Goal: Communication & Community: Answer question/provide support

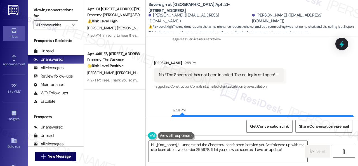
scroll to position [1694, 0]
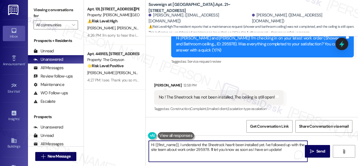
drag, startPoint x: 154, startPoint y: 145, endPoint x: 289, endPoint y: 148, distance: 135.1
click at [289, 148] on textarea "Hi {{first_name}}, I understand the Sheetrock hasn't been installed yet. I've f…" at bounding box center [228, 151] width 159 height 21
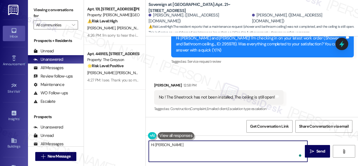
paste textarea "! The site team stated that maintenance is coming by today, had to buy sheet ro…"
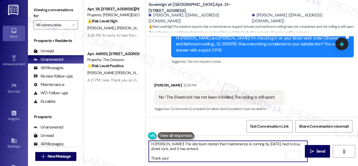
scroll to position [0, 0]
type textarea "Hi Donna! The site team stated that maintenance is coming by today, had to buy …"
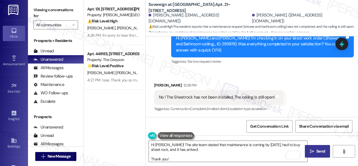
click at [320, 152] on span "Send" at bounding box center [320, 151] width 9 height 6
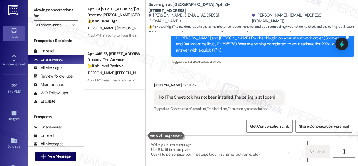
scroll to position [1676, 0]
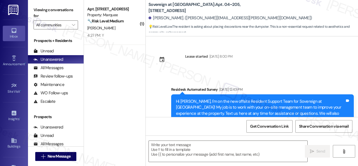
scroll to position [13428, 0]
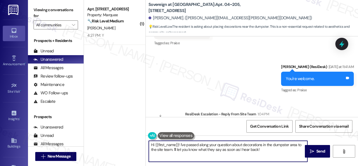
drag, startPoint x: 182, startPoint y: 143, endPoint x: 267, endPoint y: 148, distance: 85.5
click at [271, 150] on textarea "Hi {{first_name}}! I've passed along your question about decorations in the dum…" at bounding box center [228, 151] width 159 height 21
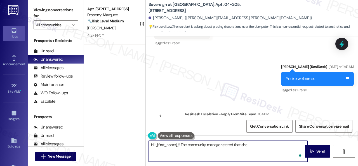
paste textarea "would like to discourage this as trash compactor area is already congested. I f…"
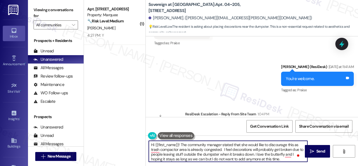
click at [293, 144] on textarea "Hi {{first_name}}! The community manager stated that she would like to discoura…" at bounding box center [228, 151] width 159 height 21
click at [288, 144] on textarea "Hi {{first_name}}! The community manager stated that she would like to discoura…" at bounding box center [228, 151] width 159 height 21
click at [159, 150] on textarea "Hi {{first_name}}! The community manager stated that she would like to discoura…" at bounding box center [228, 151] width 159 height 21
drag, startPoint x: 231, startPoint y: 148, endPoint x: 222, endPoint y: 147, distance: 8.7
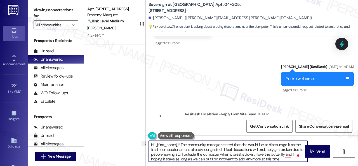
click at [222, 147] on textarea "Hi {{first_name}}! The community manager stated that she would like to discoura…" at bounding box center [228, 151] width 159 height 21
click at [279, 154] on textarea "Hi {{first_name}}! The community manager stated that she would like to discoura…" at bounding box center [228, 151] width 159 height 21
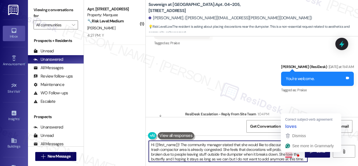
click at [289, 155] on textarea "Hi {{first_name}}! The community manager stated that she would like to discoura…" at bounding box center [228, 151] width 159 height 21
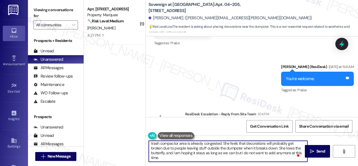
scroll to position [6, 0]
drag, startPoint x: 179, startPoint y: 158, endPoint x: 173, endPoint y: 153, distance: 8.1
click at [173, 153] on textarea "Hi {{first_name}}! The community manager stated that she would like to discoura…" at bounding box center [228, 151] width 159 height 21
click at [225, 153] on textarea "Hi {{first_name}}! The community manager stated that she would like to discoura…" at bounding box center [228, 151] width 159 height 21
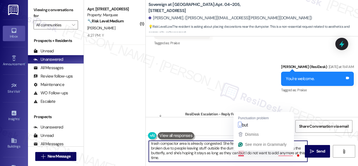
click at [239, 155] on textarea "Hi {{first_name}}! The community manager stated that she would like to discoura…" at bounding box center [228, 151] width 159 height 21
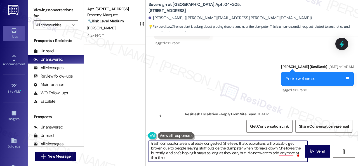
click at [245, 152] on textarea "Hi {{first_name}}! The community manager stated that she would like to discoura…" at bounding box center [228, 151] width 159 height 21
drag, startPoint x: 245, startPoint y: 152, endPoint x: 257, endPoint y: 152, distance: 12.6
click at [257, 152] on textarea "Hi {{first_name}}! The community manager stated that she would like to discoura…" at bounding box center [228, 151] width 159 height 21
type textarea "Hi {{first_name}}! The community manager stated that she would like to discoura…"
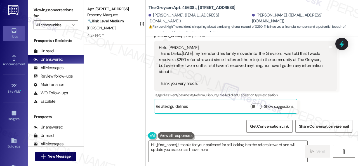
scroll to position [2502, 0]
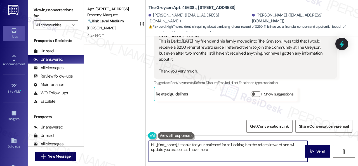
drag, startPoint x: 155, startPoint y: 146, endPoint x: 353, endPoint y: 177, distance: 201.0
click at [353, 166] on html "Inbox Go to Inbox Announcement • Send A Text Announcement Site Visit • Go to Si…" at bounding box center [179, 83] width 358 height 166
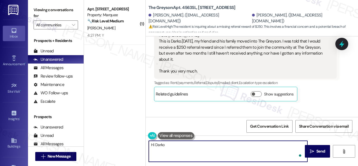
paste textarea "! The site team stated that the resident referral bonus has been added to the r…"
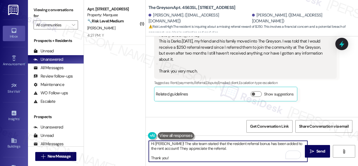
scroll to position [0, 0]
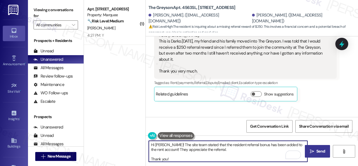
type textarea "Hi Darko! The site team stated that the resident referral bonus has been added …"
click at [319, 152] on span "Send" at bounding box center [320, 151] width 9 height 6
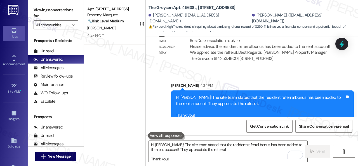
scroll to position [2979, 0]
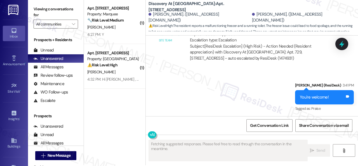
scroll to position [2, 0]
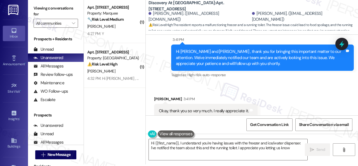
type textarea "Hi {{first_name}}, I understand you're having issues with the freezer and ice/w…"
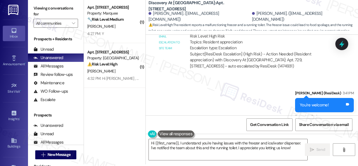
scroll to position [2088, 0]
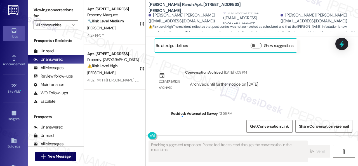
scroll to position [4506, 0]
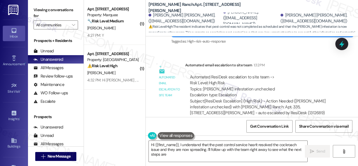
type textarea "Hi {{first_name}}, I understand that the pest control service hasn't resolved t…"
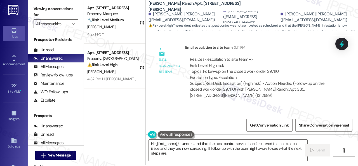
scroll to position [2, 0]
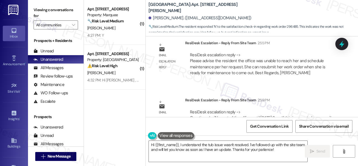
scroll to position [1041, 0]
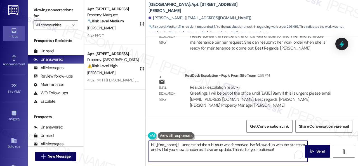
drag, startPoint x: 178, startPoint y: 144, endPoint x: 284, endPoint y: 152, distance: 106.9
click at [295, 155] on div "Hi {{first_name}}, I understand the tub issue wasn't resolved. I've followed up…" at bounding box center [228, 151] width 159 height 22
paste textarea "! The site team stated that the office was unable to reach you and schedule mai…"
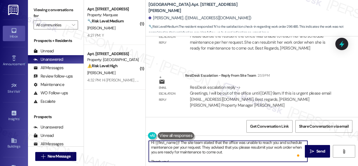
scroll to position [0, 0]
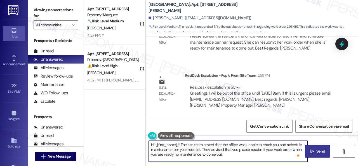
type textarea "Hi {{first_name}}! The site team stated that the office was unable to reach you…"
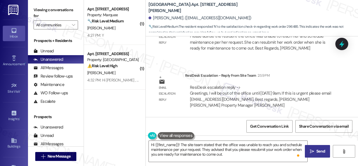
click at [316, 150] on span "Send" at bounding box center [320, 151] width 9 height 6
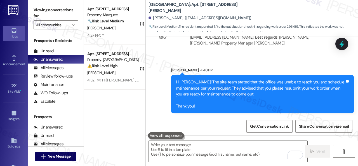
scroll to position [1104, 0]
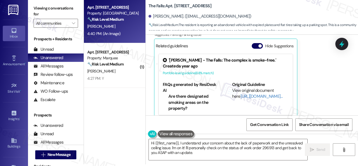
scroll to position [794, 0]
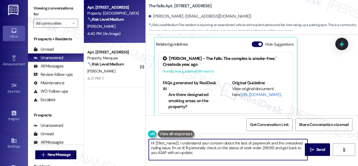
drag, startPoint x: 199, startPoint y: 153, endPoint x: 149, endPoint y: 139, distance: 52.8
click at [149, 139] on textarea "Hi {{first_name}}, I understand your concern about the lack of paperwork and th…" at bounding box center [228, 149] width 159 height 21
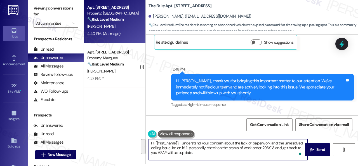
scroll to position [122, 0]
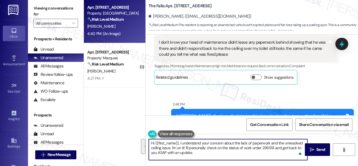
click at [190, 143] on textarea "Hi {{first_name}}, I understand your concern about the lack of paperwork and th…" at bounding box center [228, 149] width 159 height 21
drag, startPoint x: 180, startPoint y: 143, endPoint x: 196, endPoint y: 152, distance: 18.6
click at [201, 157] on textarea "Hi {{first_name}}, I understand your concern about the lack of paperwork and th…" at bounding box center [228, 149] width 159 height 21
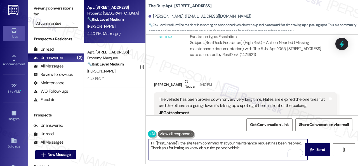
scroll to position [626, 0]
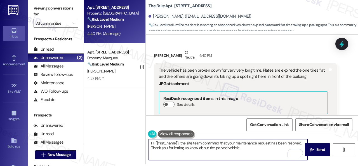
click at [228, 147] on textarea "Hi {{first_name}}, the site team confirmed that your maintenance request has be…" at bounding box center [228, 149] width 159 height 21
click at [220, 149] on textarea "Hi {{first_name}}, the site team confirmed that your maintenance request has be…" at bounding box center [228, 149] width 159 height 21
click at [252, 146] on textarea "Hi {{first_name}}, the site team confirmed that your maintenance request has be…" at bounding box center [228, 149] width 159 height 21
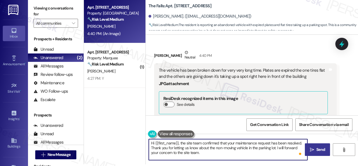
type textarea "Hi {{first_name}}, the site team confirmed that your maintenance request has be…"
click at [316, 150] on span "Send" at bounding box center [320, 150] width 9 height 6
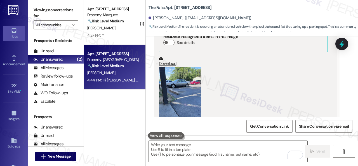
scroll to position [681, 0]
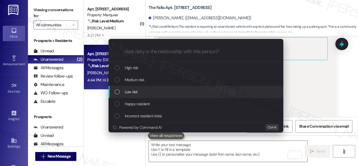
click at [131, 92] on span "Low risk" at bounding box center [131, 92] width 13 height 6
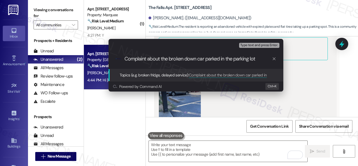
type input "Complaint about the broken down car parked in the parking lot."
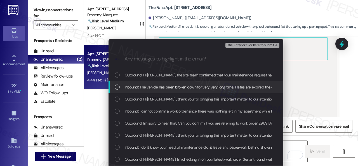
click at [158, 85] on span "Inbound: The vehicle has been broken down for very very long time. Plates are e…" at bounding box center [276, 87] width 302 height 6
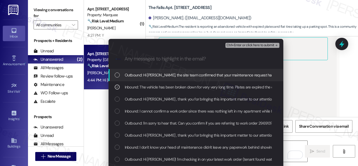
click at [237, 43] on span "Ctrl+Enter or click here to submit" at bounding box center [251, 45] width 48 height 4
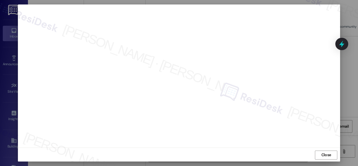
scroll to position [7, 0]
click at [316, 153] on button "Close" at bounding box center [326, 154] width 22 height 9
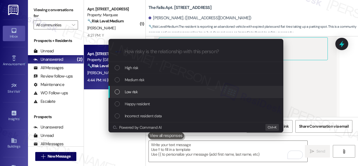
click at [130, 89] on span "Low risk" at bounding box center [131, 92] width 13 height 6
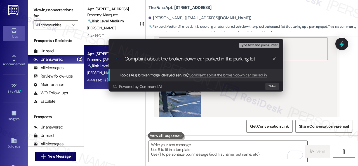
type input "Complaint about the broken down car parked in the parking lot."
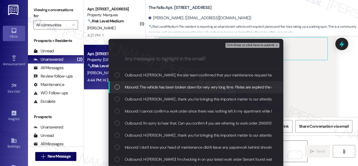
click at [162, 86] on span "Inbound: The vehicle has been broken down for very very long time. Plates are e…" at bounding box center [276, 87] width 302 height 6
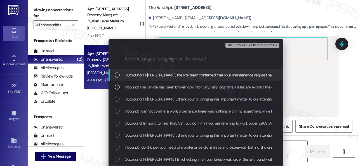
click at [236, 44] on span "Ctrl+Enter or click here to submit" at bounding box center [251, 45] width 48 height 4
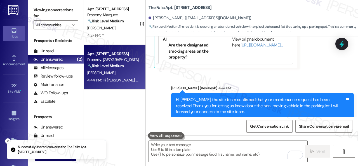
scroll to position [793, 0]
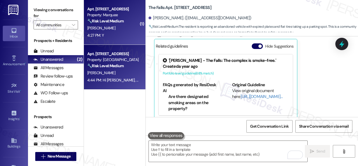
click at [128, 41] on div "Apt. 203, 1400 Nicollet Ave Property: Marquee 🔧 Risk Level: Medium The resident…" at bounding box center [115, 22] width 62 height 45
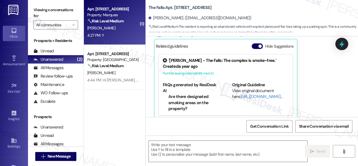
type textarea "Fetching suggested responses. Please feel free to read through the conversation…"
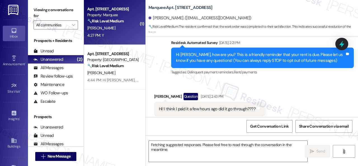
scroll to position [924, 0]
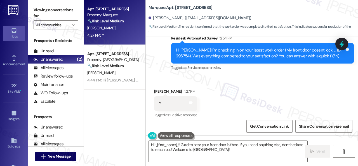
click at [182, 76] on div "Received via SMS Kinga Mozes 4:27 PM Y Tags and notes Tagged as: Positive respo…" at bounding box center [252, 99] width 212 height 47
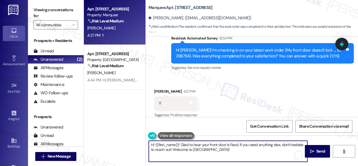
drag, startPoint x: 217, startPoint y: 153, endPoint x: 140, endPoint y: 136, distance: 79.4
click at [140, 136] on div "Apt. 203, 1400 Nicollet Ave Property: Marquee 🔧 Risk Level: Medium The resident…" at bounding box center [221, 83] width 274 height 166
paste textarea "We’re happy to know everything’s all set! If your stay at {{property}} met your…"
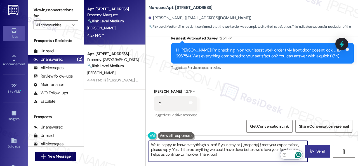
type textarea "We’re happy to know everything’s all set! If your stay at {{property}} met your…"
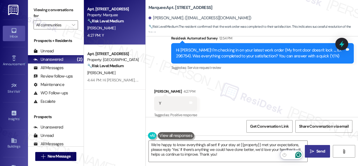
click at [316, 150] on span "Send" at bounding box center [320, 151] width 9 height 6
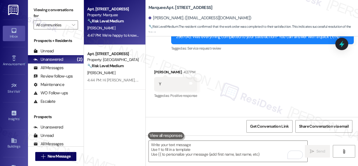
scroll to position [975, 0]
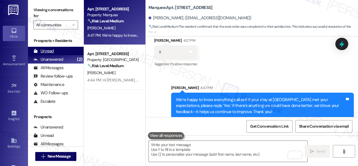
click at [50, 51] on div "Unread" at bounding box center [44, 51] width 20 height 6
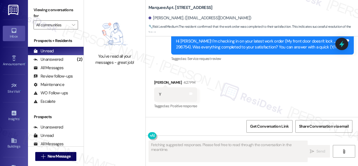
scroll to position [923, 0]
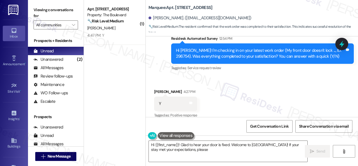
type textarea "Hi {{first_name}}! Glad to hear your door is fixed. Welcome to Marquee! If your…"
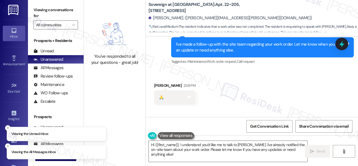
scroll to position [1227, 0]
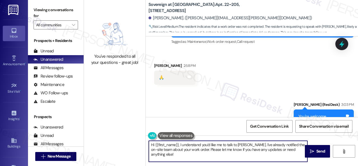
drag, startPoint x: 178, startPoint y: 144, endPoint x: 180, endPoint y: 156, distance: 11.7
click at [180, 156] on textarea "Hi {{first_name}}, I understand you'd like me to talk to [PERSON_NAME]. I've al…" at bounding box center [228, 151] width 159 height 21
paste textarea "! The site team stated that the maintenance team has completed the work on your…"
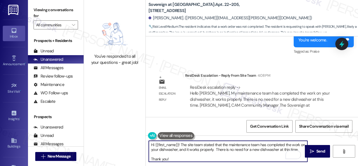
scroll to position [0, 0]
type textarea "Hi {{first_name}}! The site team stated that the maintenance team has completed…"
click at [311, 154] on span " Send" at bounding box center [318, 151] width 18 height 6
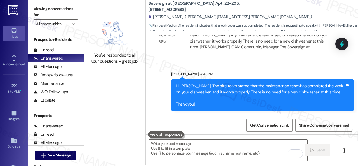
scroll to position [2, 0]
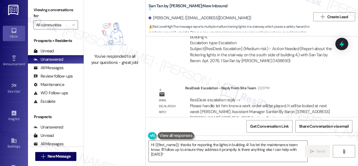
scroll to position [857, 0]
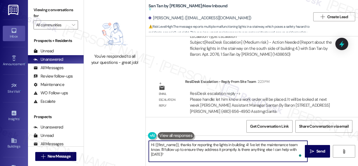
drag, startPoint x: 170, startPoint y: 155, endPoint x: 178, endPoint y: 143, distance: 14.8
click at [178, 143] on textarea "Hi {{first_name}}, thanks for reporting the lights in building 4! I've let the …" at bounding box center [228, 151] width 159 height 21
paste textarea "! The site team stated that a work order will be placed. It will be looked at n…"
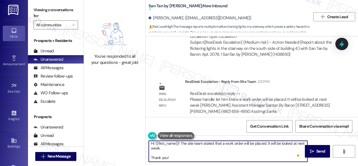
scroll to position [0, 0]
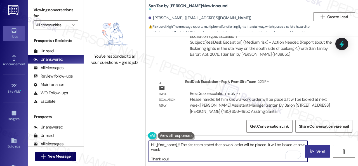
type textarea "Hi {{first_name}}! The site team stated that a work order will be placed. It wi…"
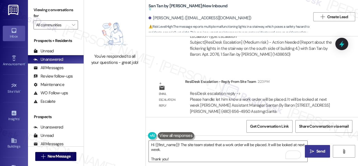
click at [315, 154] on span "Send" at bounding box center [320, 151] width 11 height 6
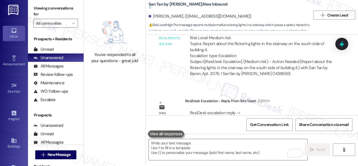
scroll to position [857, 0]
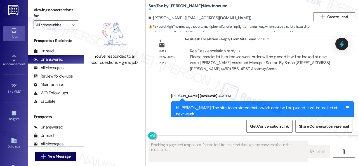
scroll to position [916, 0]
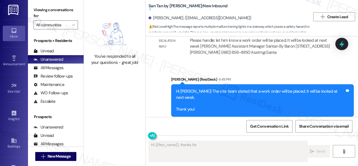
type textarea "Hi {{first_name}}, thanks for"
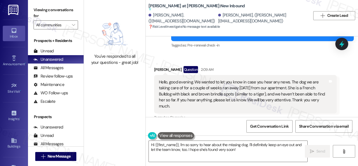
scroll to position [625, 0]
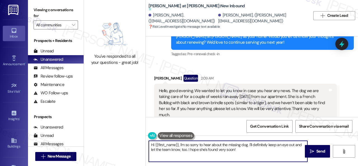
drag, startPoint x: 155, startPoint y: 146, endPoint x: 271, endPoint y: 149, distance: 116.4
click at [265, 157] on textarea "Hi {{first_name}}, I'm so sorry to hear about the missing dog. I'll definitely …" at bounding box center [228, 151] width 159 height 21
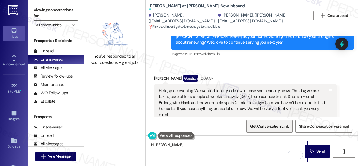
paste textarea "! The site team stated that they will keep our eye out. If you’d like, you can …"
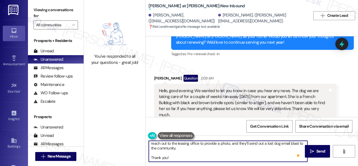
scroll to position [0, 0]
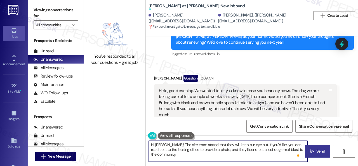
type textarea "Hi Plinio! The site team stated that they will keep our eye out. If you’d like,…"
click at [321, 151] on span "Send" at bounding box center [320, 151] width 9 height 6
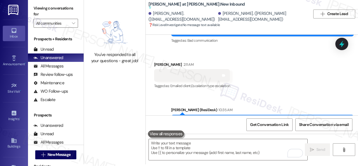
scroll to position [698, 0]
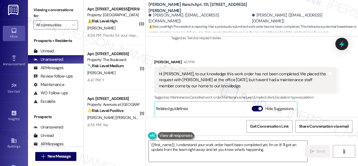
scroll to position [647, 0]
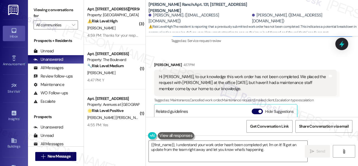
click at [148, 143] on div "{{first_name}}, I understand your work order hasn't been completed yet. I'm on …" at bounding box center [225, 151] width 159 height 22
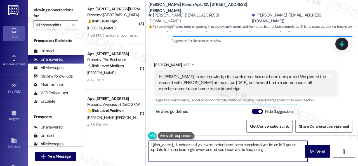
drag, startPoint x: 150, startPoint y: 145, endPoint x: 304, endPoint y: 171, distance: 156.3
click at [304, 166] on html "Inbox Go to Inbox Announcement • Send A Text Announcement Site Visit • Go to Si…" at bounding box center [179, 83] width 358 height 166
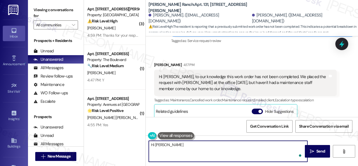
paste textarea "! The site team stated that they had to order the vent, so once they arrive, th…"
type textarea "Hi [PERSON_NAME]! The site team stated that they had to order the vent, so once…"
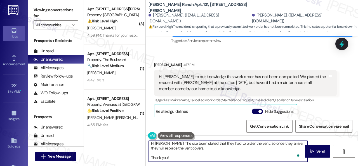
scroll to position [4, 0]
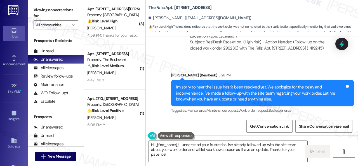
scroll to position [743, 0]
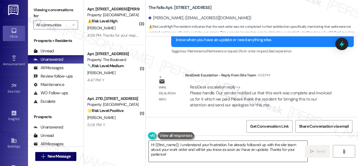
drag, startPoint x: 178, startPoint y: 145, endPoint x: 181, endPoint y: 151, distance: 6.9
click at [181, 151] on textarea "Hi {{first_name}}, I understand your frustration. I've already followed up with…" at bounding box center [228, 151] width 159 height 21
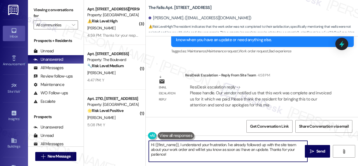
click at [181, 151] on textarea "Hi {{first_name}}, I understand your frustration. I've already followed up with…" at bounding box center [228, 151] width 159 height 21
click at [180, 145] on textarea "Hi {{first_name}}, I understand your frustration. I've already followed up with…" at bounding box center [228, 151] width 159 height 21
drag, startPoint x: 178, startPoint y: 145, endPoint x: 181, endPoint y: 157, distance: 12.4
click at [181, 157] on textarea "Hi {{first_name}}, I understand your frustration. I've already followed up with…" at bounding box center [228, 151] width 159 height 21
paste textarea "! The site team stated that their vendor notified them that the work was comple…"
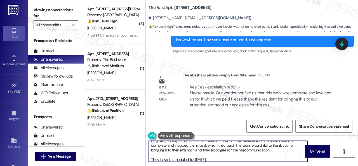
scroll to position [0, 0]
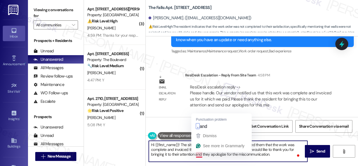
click at [198, 155] on textarea "Hi {{first_name}}! The site team stated that their vendor notified them that th…" at bounding box center [228, 151] width 159 height 21
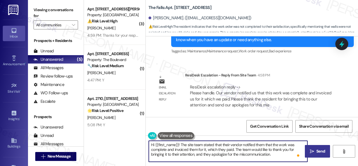
type textarea "Hi {{first_name}}! The site team stated that their vendor notified them that th…"
click at [310, 153] on icon "" at bounding box center [312, 151] width 4 height 4
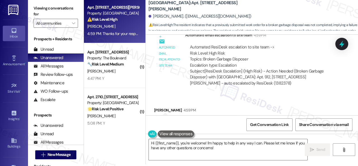
scroll to position [1107, 0]
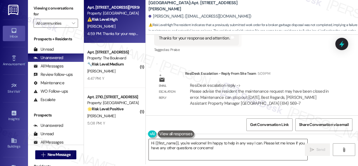
drag, startPoint x: 180, startPoint y: 143, endPoint x: 226, endPoint y: 152, distance: 46.4
click at [226, 152] on textarea "Hi {{first_name}}, you're welcome! I'm happy to help in any way I can. Please l…" at bounding box center [228, 149] width 159 height 21
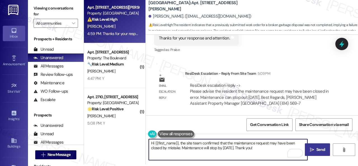
type textarea "Hi {{first_name}}, the site team confirmed that the maintenance request may hav…"
click at [316, 150] on span "Send" at bounding box center [320, 150] width 9 height 6
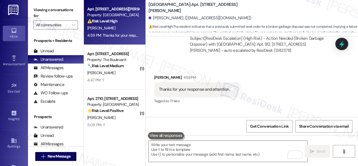
scroll to position [1049, 0]
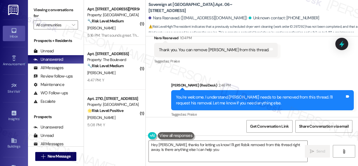
scroll to position [2, 0]
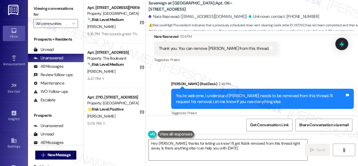
type textarea "Hey Nara, thanks for letting us know! I'll get Robik removed from this thread r…"
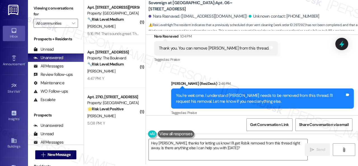
click at [296, 60] on div "Received via SMS Nara Rasnavad 1:04 PM Thank you. You can remove Robik from thi…" at bounding box center [252, 44] width 212 height 47
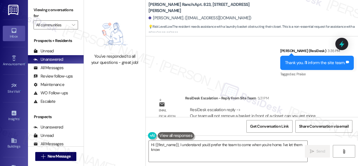
scroll to position [1201, 0]
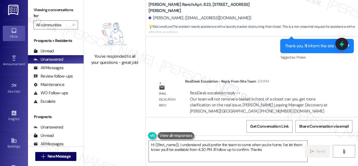
type textarea "Hi {{first_name}}, I understand you'd prefer the team to come when you're home.…"
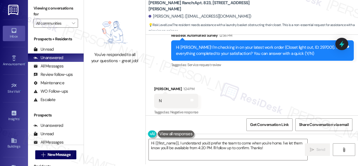
scroll to position [334, 0]
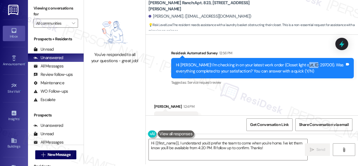
drag, startPoint x: 293, startPoint y: 65, endPoint x: 307, endPoint y: 64, distance: 13.5
click at [307, 64] on div "Hi [PERSON_NAME]! I'm checking in on your latest work order (Closet light out, …" at bounding box center [260, 68] width 169 height 12
copy div "297001"
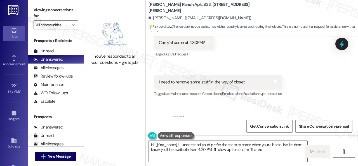
type textarea "Hi {{first_name}}, I understand you'd prefer the team to come when you're home.…"
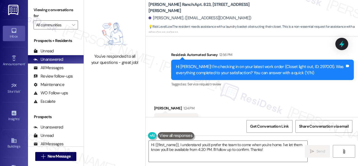
scroll to position [314, 0]
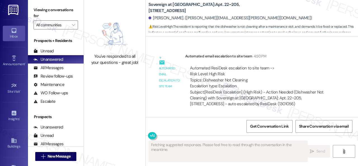
scroll to position [1597, 0]
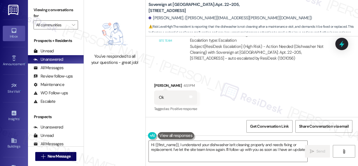
type textarea "Hi {{first_name}}, I understand your dishwasher isn't cleaning properly and nee…"
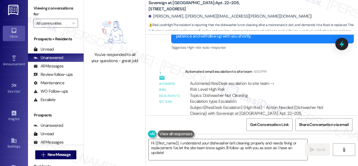
scroll to position [1533, 0]
